Goal: Transaction & Acquisition: Purchase product/service

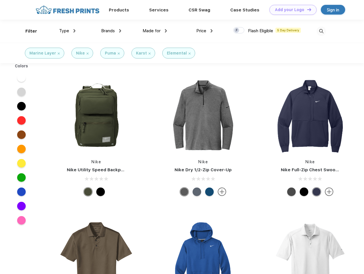
click at [291, 10] on link "Add your Logo Design Tool" at bounding box center [293, 10] width 47 height 10
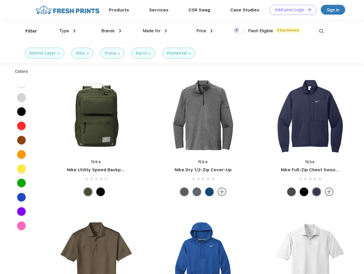
click at [0, 0] on div "Design Tool" at bounding box center [0, 0] width 0 height 0
click at [307, 9] on link "Add your Logo Design Tool" at bounding box center [293, 10] width 47 height 10
click at [27, 31] on div "Filter" at bounding box center [31, 31] width 12 height 7
click at [67, 31] on span "Type" at bounding box center [64, 30] width 10 height 5
click at [111, 31] on span "Brands" at bounding box center [108, 30] width 14 height 5
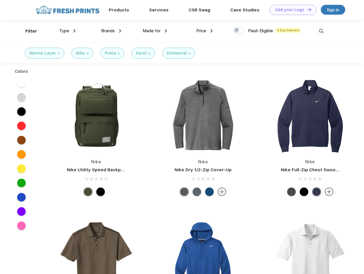
click at [155, 31] on span "Made for" at bounding box center [152, 30] width 18 height 5
click at [205, 31] on span "Price" at bounding box center [201, 30] width 10 height 5
click at [239, 31] on div at bounding box center [238, 30] width 11 height 6
click at [237, 31] on input "checkbox" at bounding box center [235, 29] width 4 height 4
click at [321, 31] on img at bounding box center [321, 31] width 9 height 9
